Goal: Task Accomplishment & Management: Complete application form

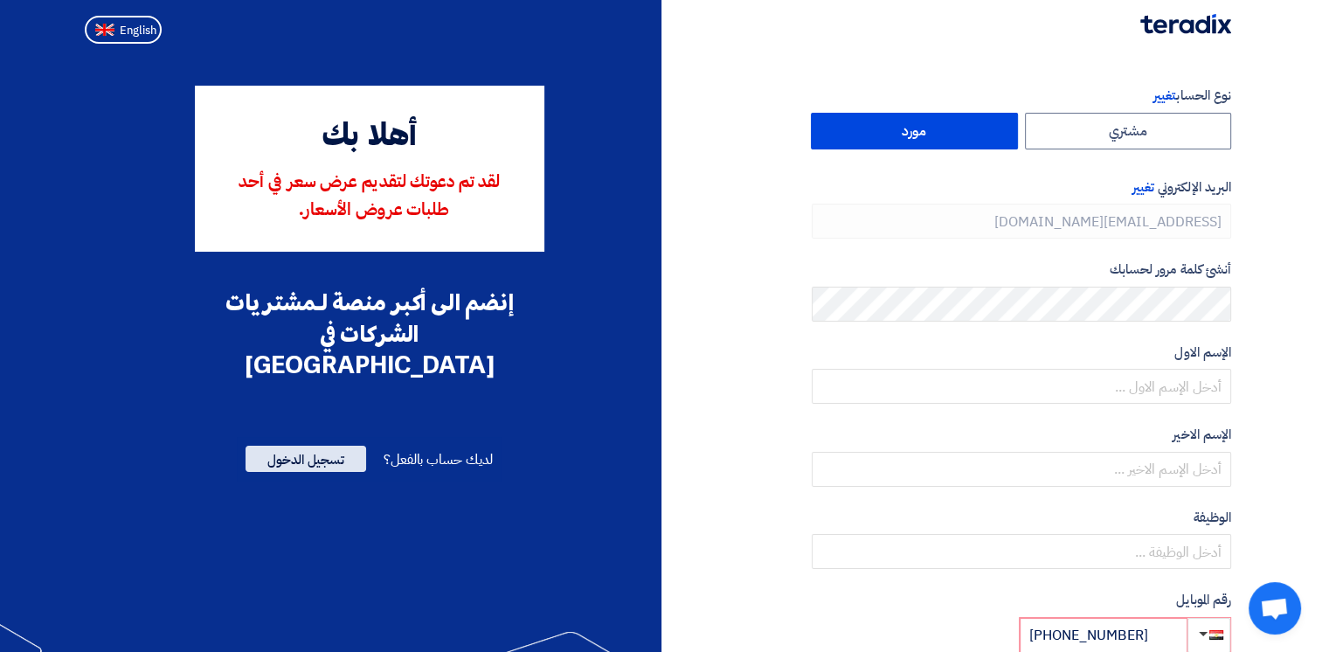
click at [307, 446] on span "تسجيل الدخول" at bounding box center [306, 459] width 121 height 26
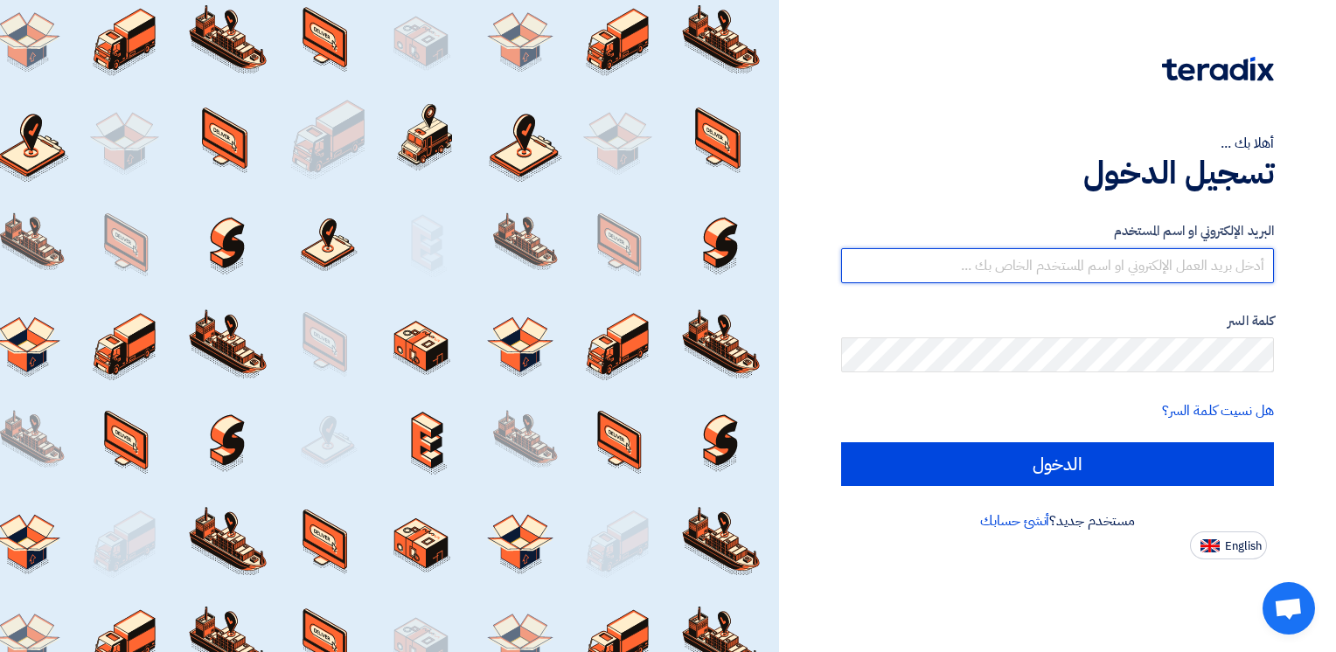
type input "[EMAIL_ADDRESS][DOMAIN_NAME]"
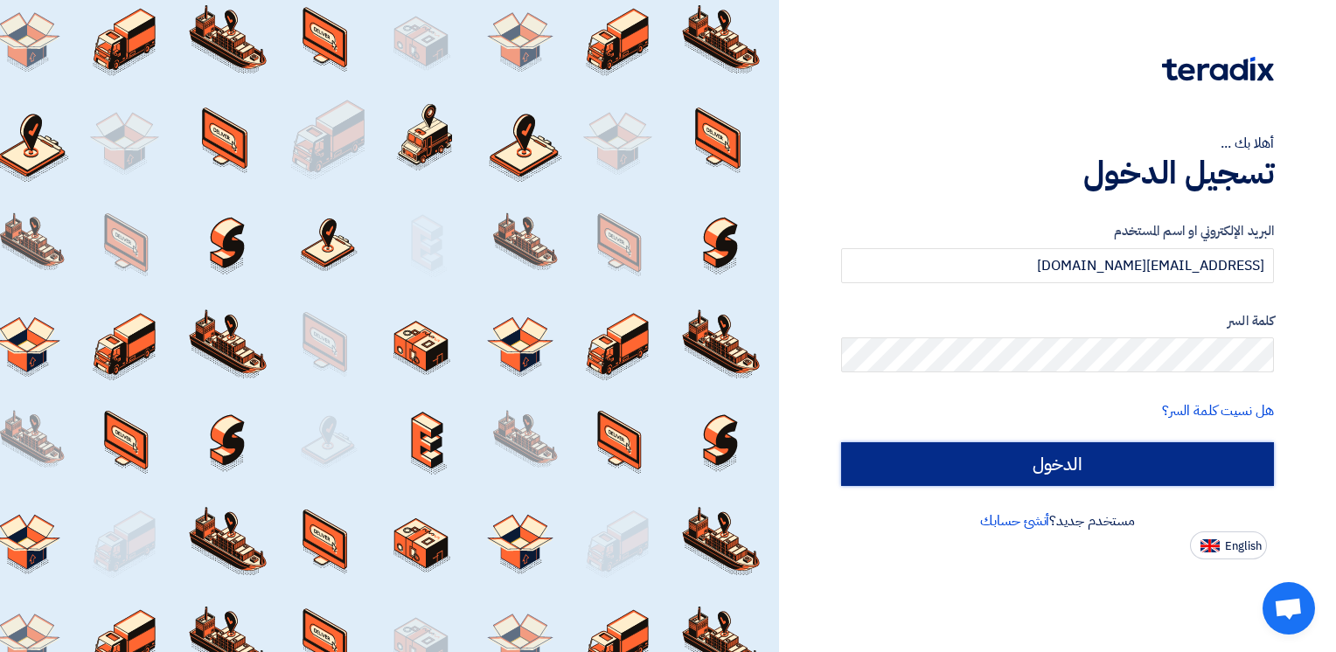
click at [1087, 467] on input "الدخول" at bounding box center [1057, 464] width 433 height 44
type input "Sign in"
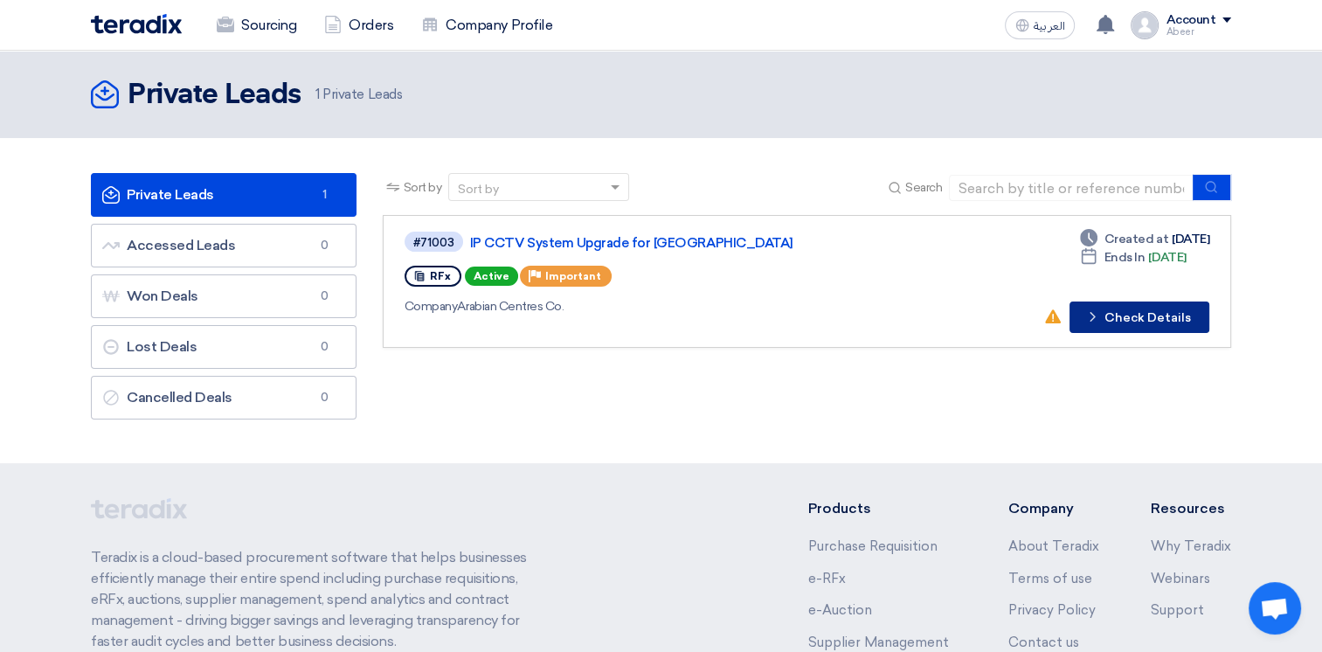
click at [1126, 314] on button "Check details Check Details" at bounding box center [1140, 317] width 140 height 31
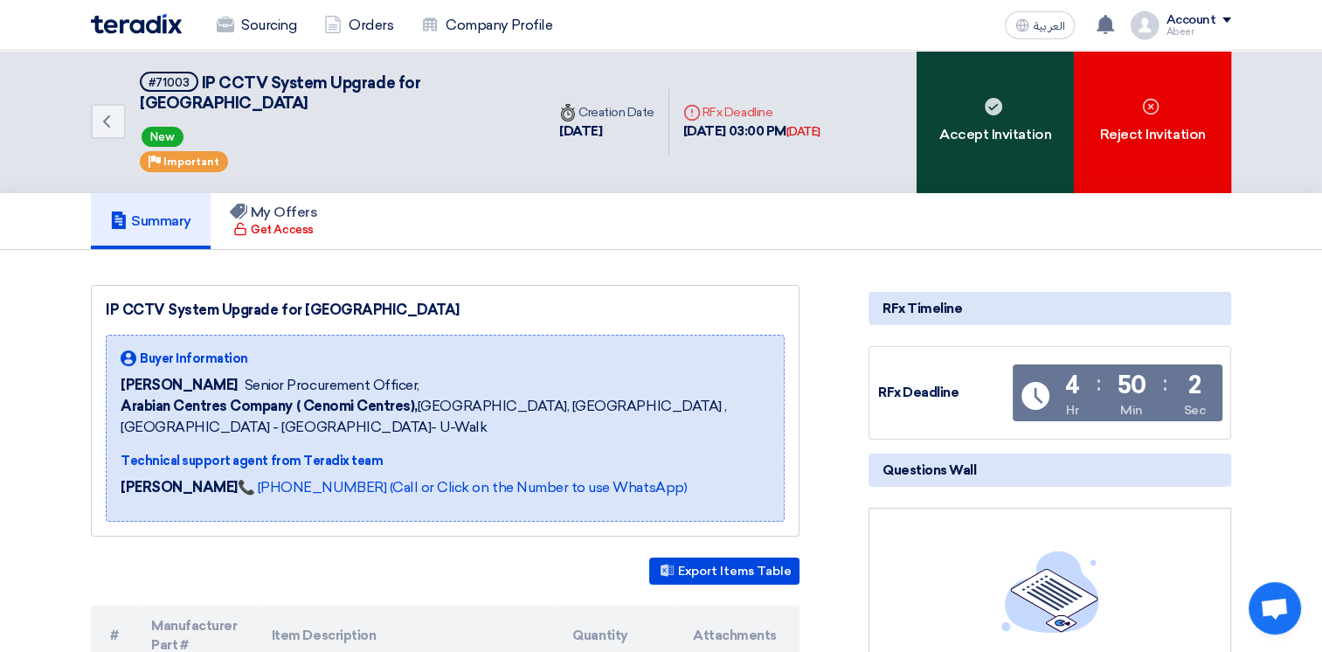
click at [991, 109] on div "Accept Invitation" at bounding box center [995, 122] width 157 height 142
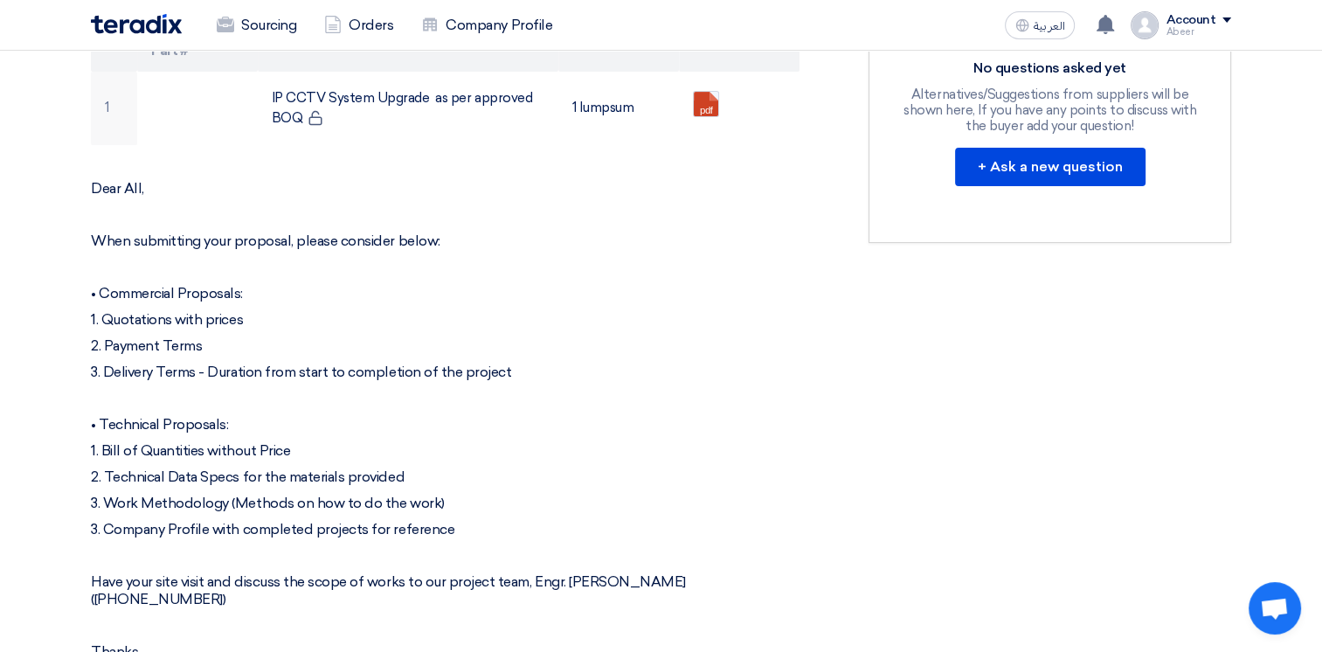
scroll to position [605, 0]
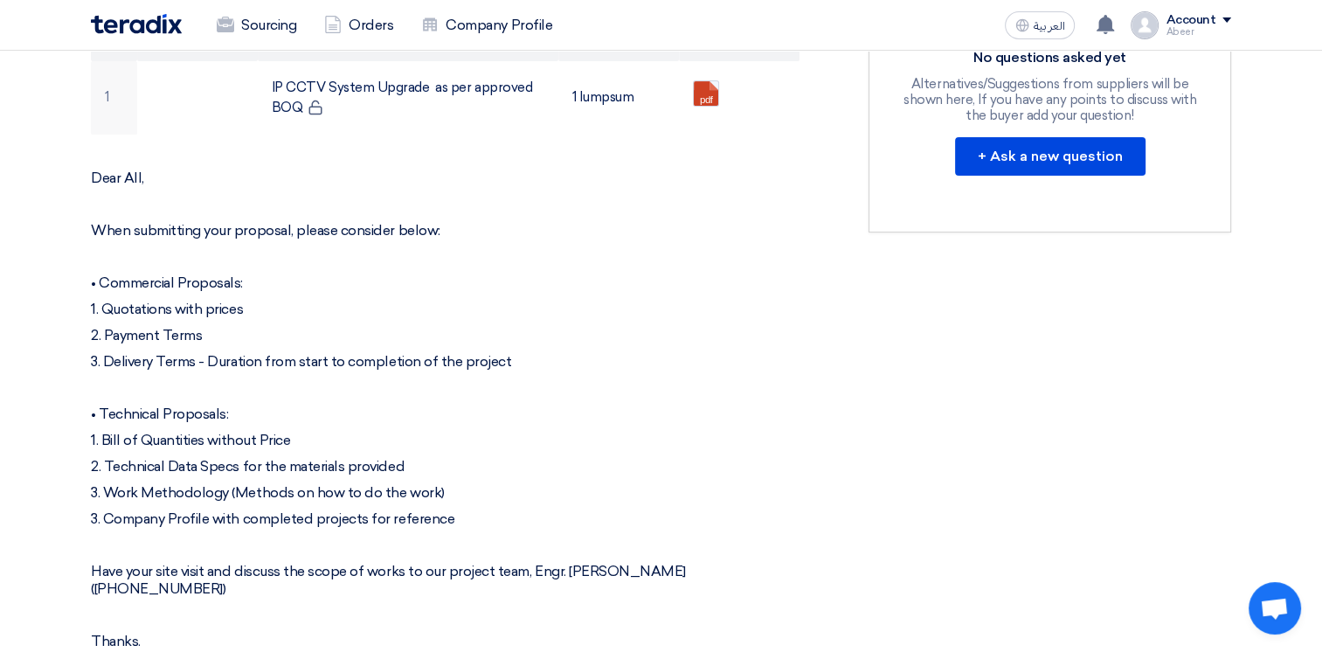
click at [588, 218] on div "Dear All, When submitting your proposal, please consider below: • Commercial Pr…" at bounding box center [445, 410] width 709 height 481
